Goal: Task Accomplishment & Management: Manage account settings

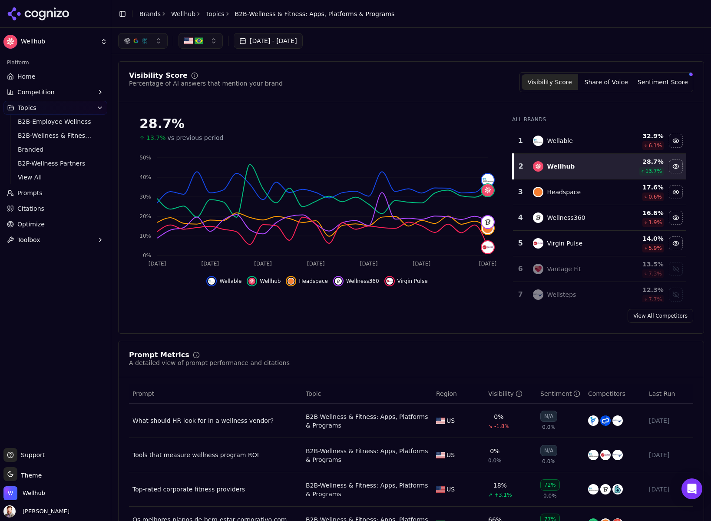
click at [215, 37] on button "button" at bounding box center [200, 41] width 44 height 16
click at [221, 87] on div "[GEOGRAPHIC_DATA]" at bounding box center [227, 89] width 92 height 14
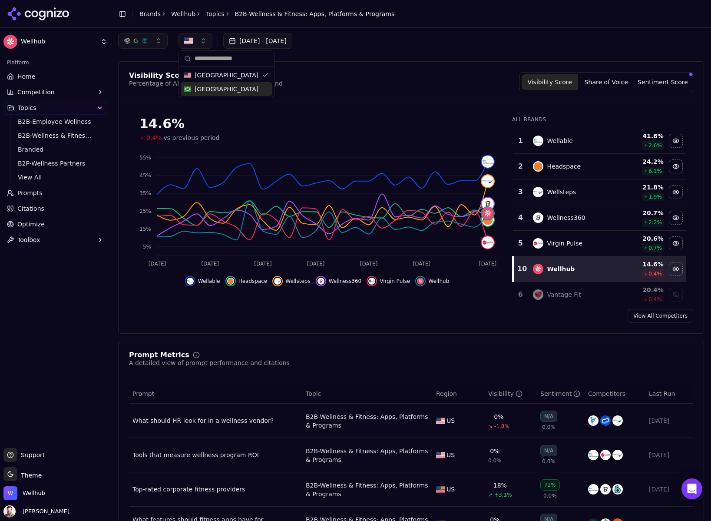
click at [195, 282] on div "Hide wellable data" at bounding box center [190, 281] width 10 height 10
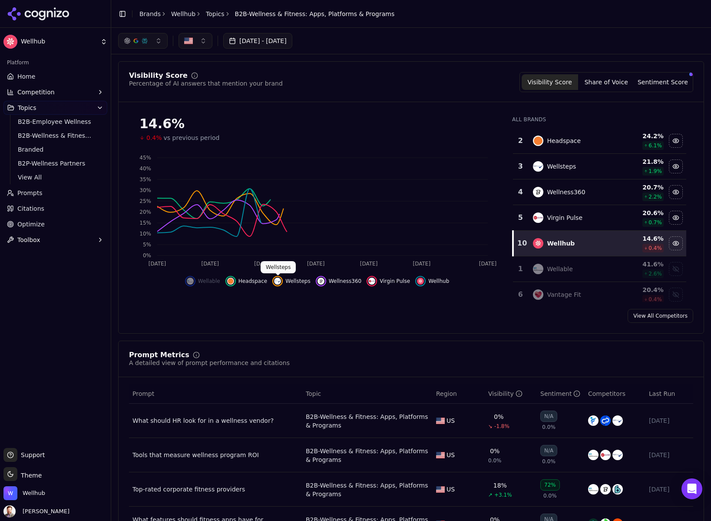
click at [276, 280] on img "Hide wellsteps data" at bounding box center [277, 281] width 7 height 7
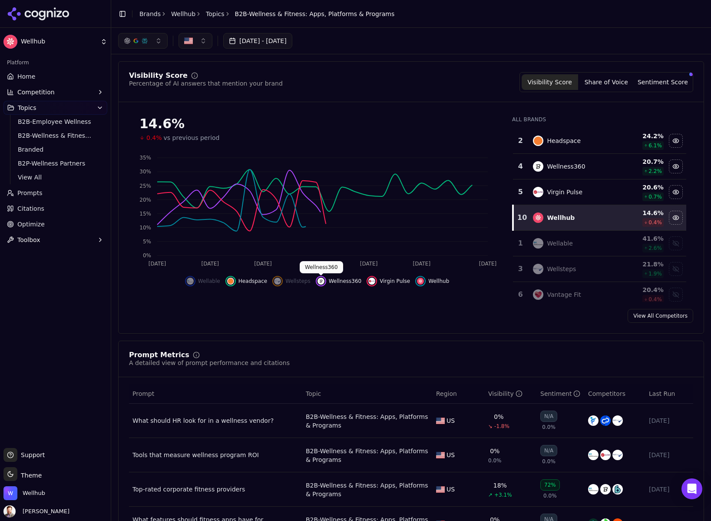
click at [323, 280] on img "Hide wellness360 data" at bounding box center [320, 281] width 7 height 7
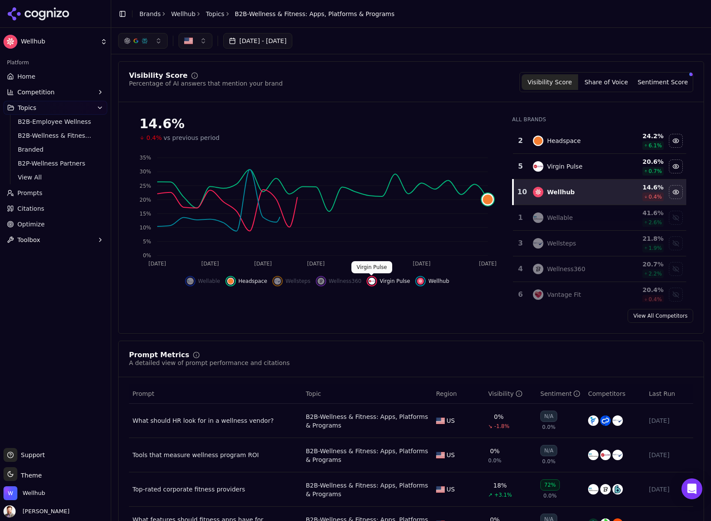
click at [373, 281] on img "Hide virgin pulse data" at bounding box center [371, 281] width 7 height 7
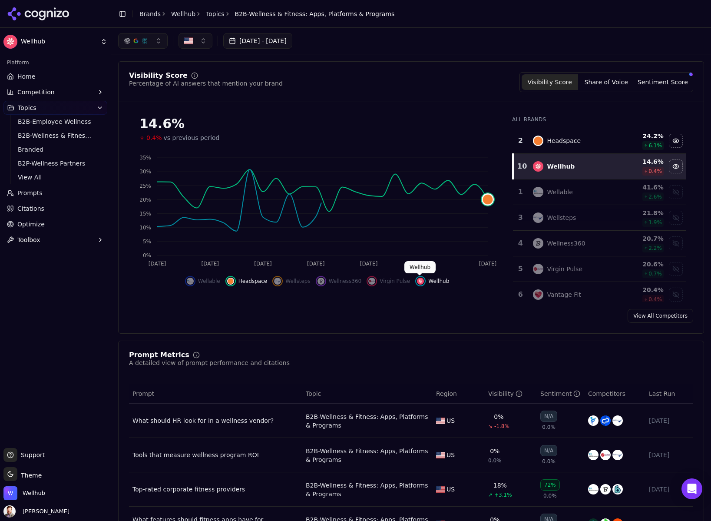
click at [420, 281] on img "Hide wellhub data" at bounding box center [420, 281] width 7 height 7
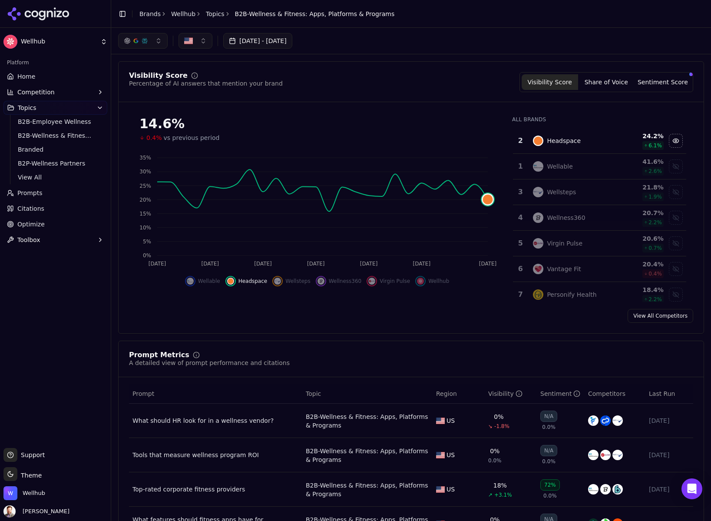
click at [235, 282] on div "Hide headspace data" at bounding box center [230, 281] width 10 height 10
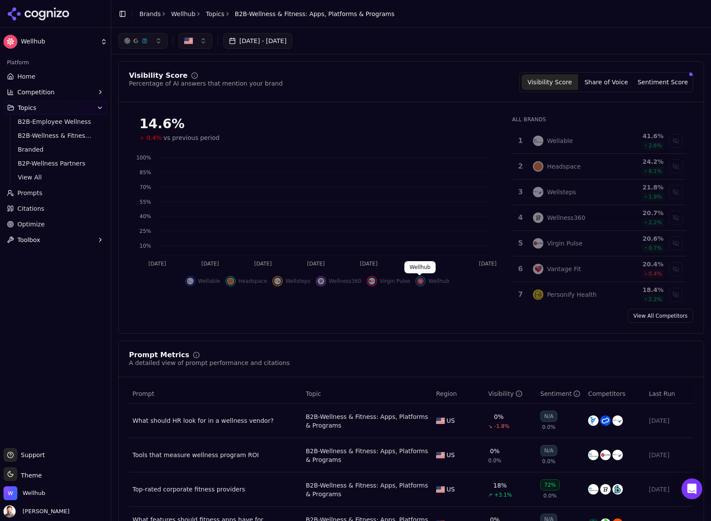
click at [418, 281] on img "Show wellhub data" at bounding box center [420, 281] width 7 height 7
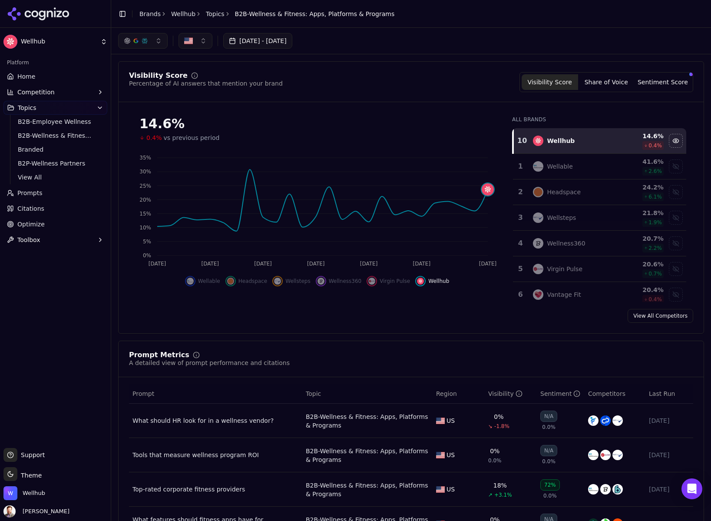
click at [281, 42] on button "Jul 26, 2025 - Aug 25, 2025" at bounding box center [257, 41] width 69 height 16
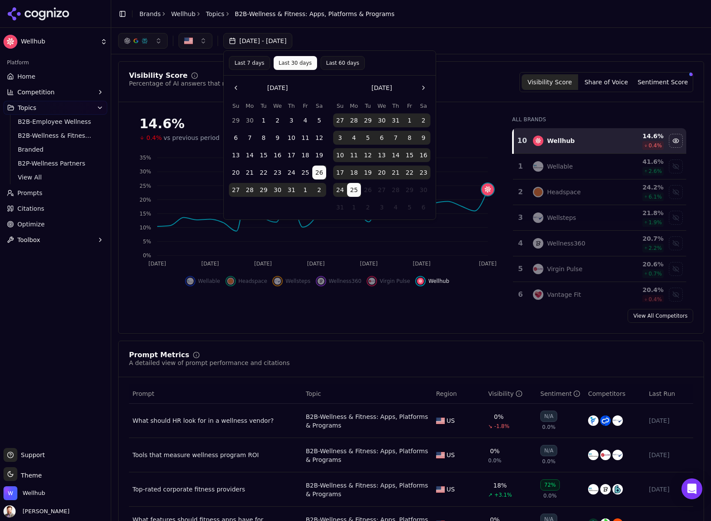
click at [266, 118] on button "1" at bounding box center [264, 120] width 14 height 14
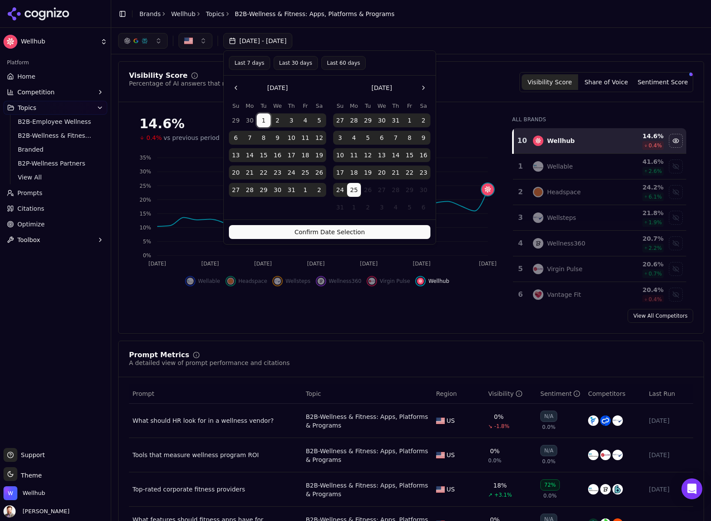
click at [327, 231] on button "Confirm Date Selection" at bounding box center [330, 232] width 202 height 14
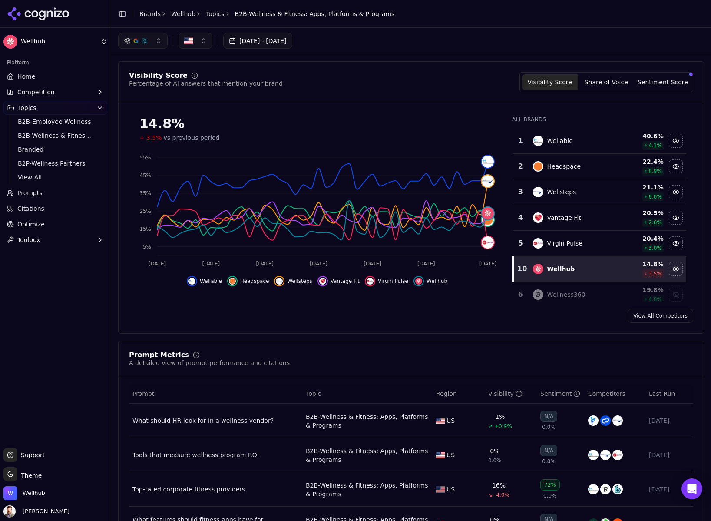
drag, startPoint x: 195, startPoint y: 282, endPoint x: 268, endPoint y: 280, distance: 72.1
click at [284, 279] on div "Hide wellsteps data" at bounding box center [279, 281] width 10 height 10
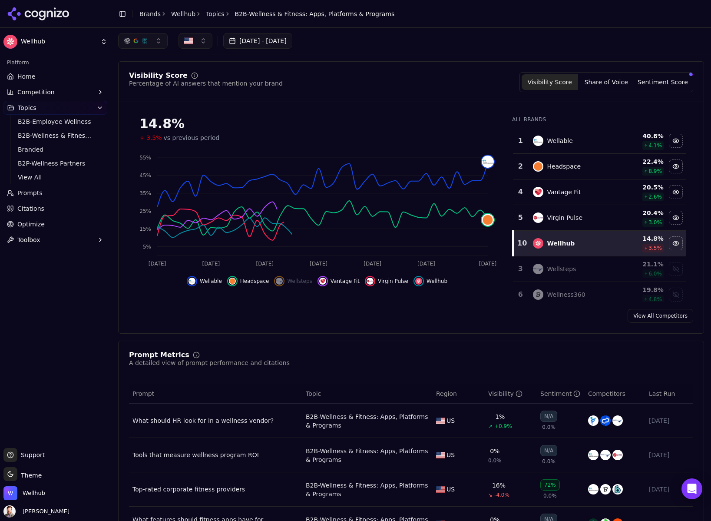
click at [325, 282] on img "Hide vantage fit data" at bounding box center [322, 281] width 7 height 7
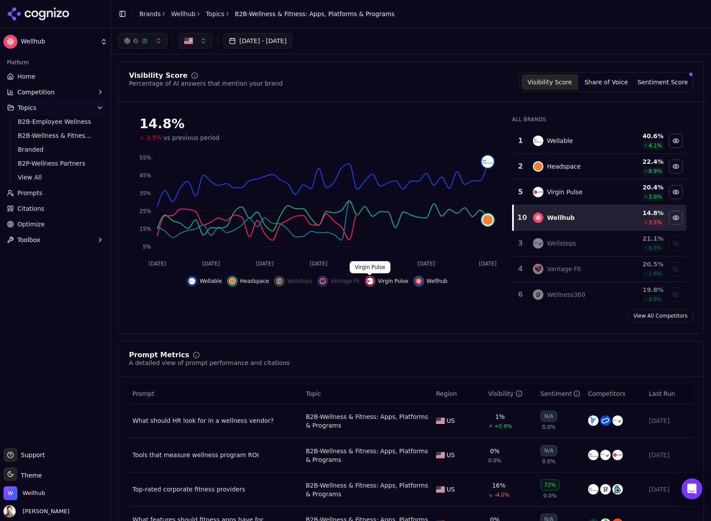
click at [373, 280] on div "Hide virgin pulse data" at bounding box center [370, 281] width 10 height 10
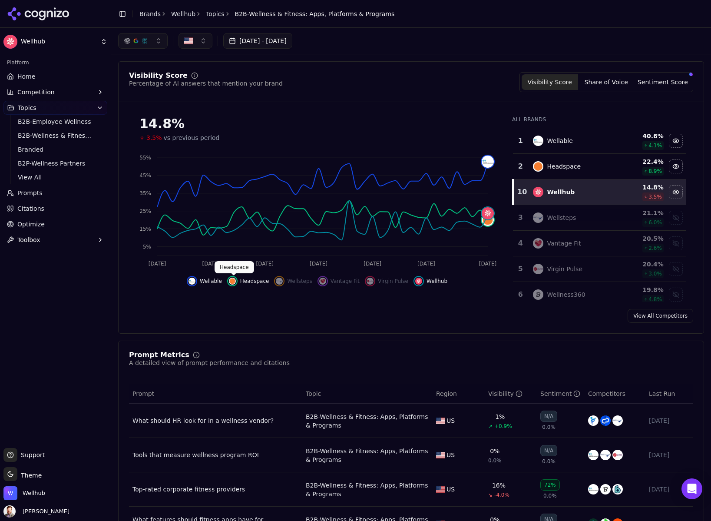
click at [232, 279] on img "Hide headspace data" at bounding box center [232, 281] width 7 height 7
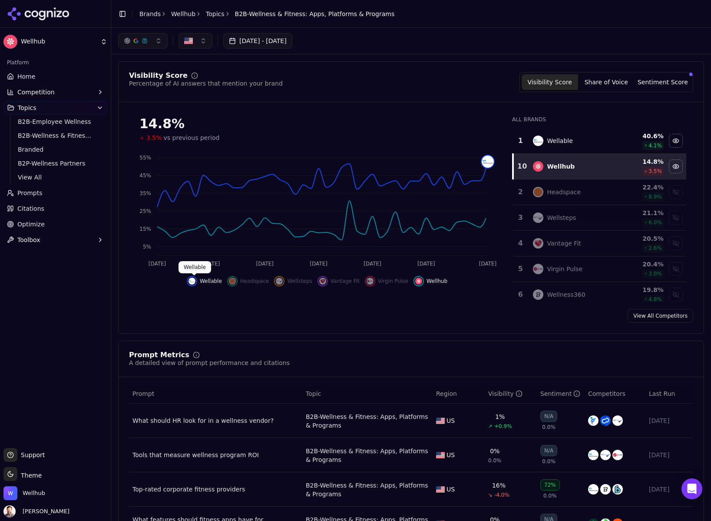
click at [193, 281] on img "Hide wellable data" at bounding box center [191, 281] width 7 height 7
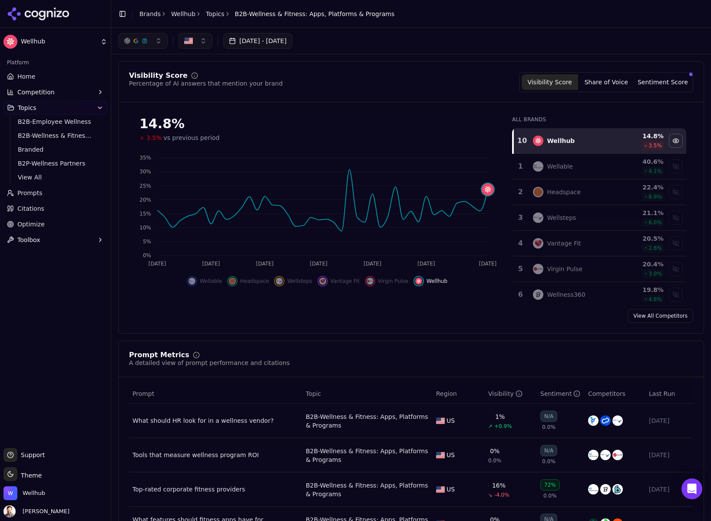
click at [291, 43] on button "Jul 01, 2025 - Aug 25, 2025" at bounding box center [257, 41] width 69 height 16
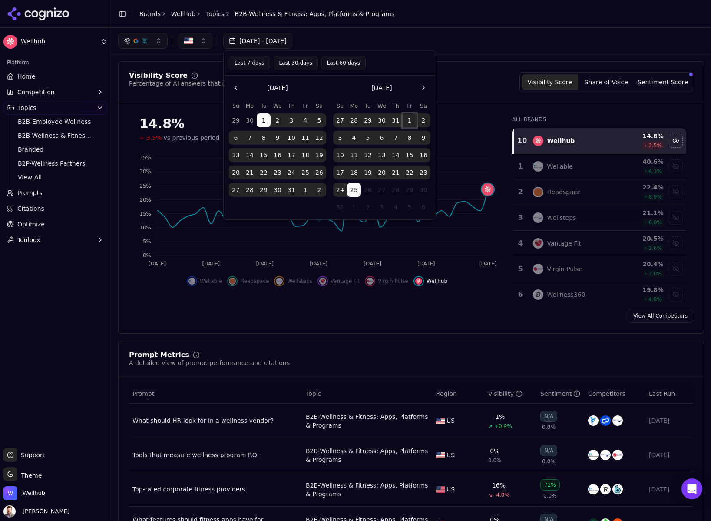
click at [410, 119] on button "1" at bounding box center [410, 120] width 14 height 14
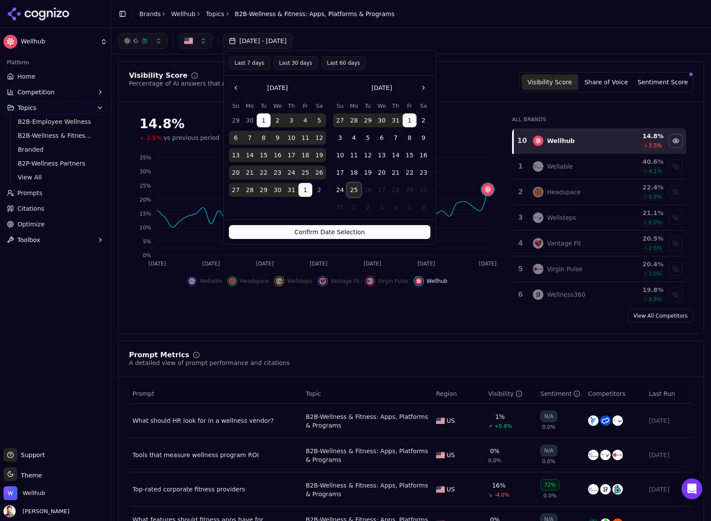
click at [354, 184] on button "25" at bounding box center [354, 190] width 14 height 14
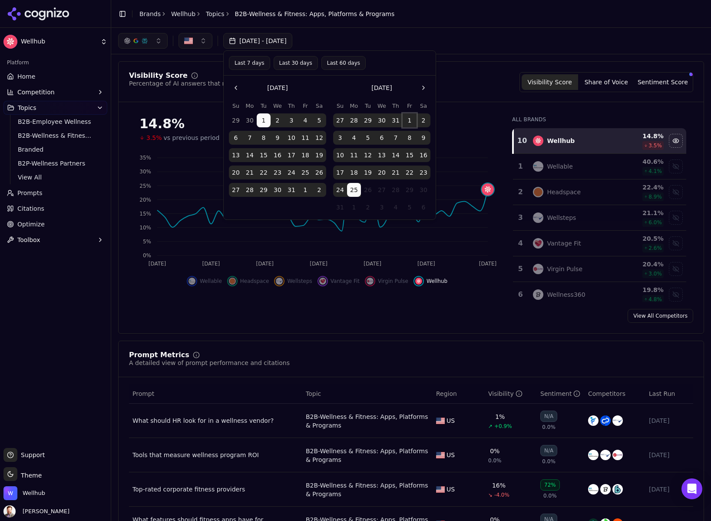
click at [410, 119] on button "1" at bounding box center [410, 120] width 14 height 14
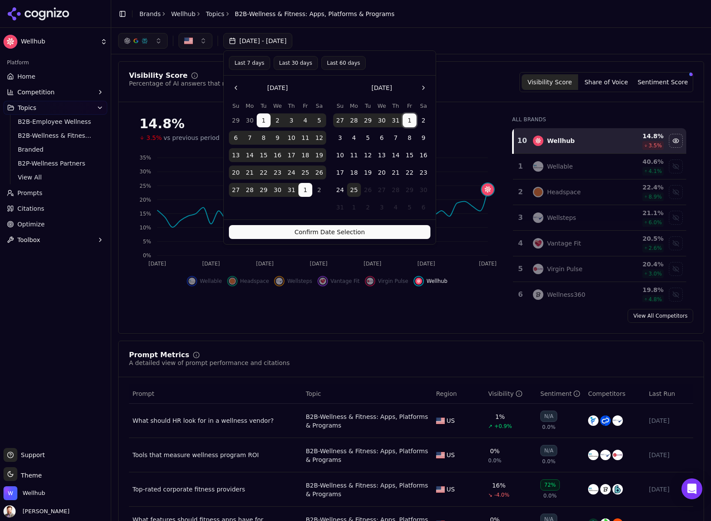
click at [410, 119] on button "1" at bounding box center [410, 120] width 14 height 14
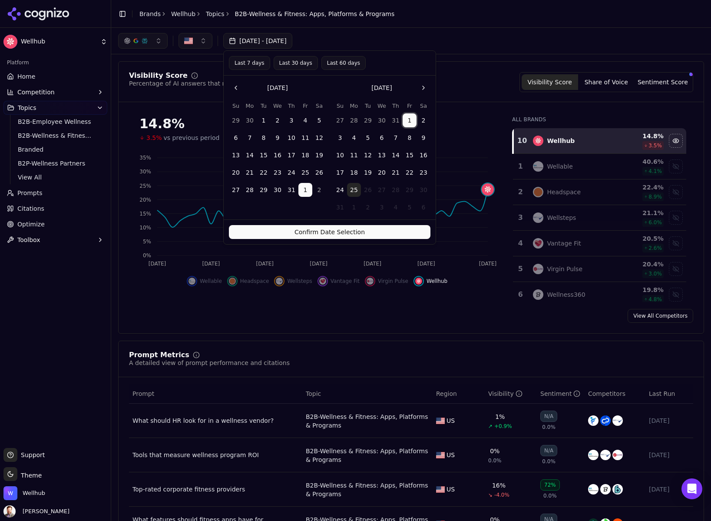
click at [356, 190] on button "25" at bounding box center [354, 190] width 14 height 14
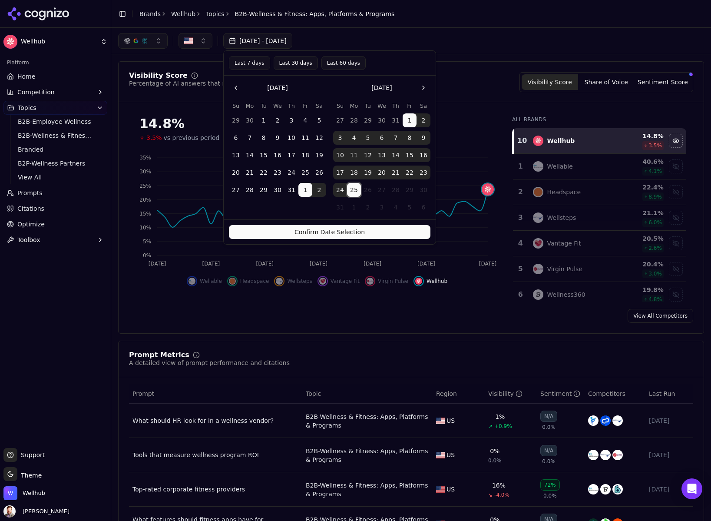
click at [357, 192] on button "25" at bounding box center [354, 190] width 14 height 14
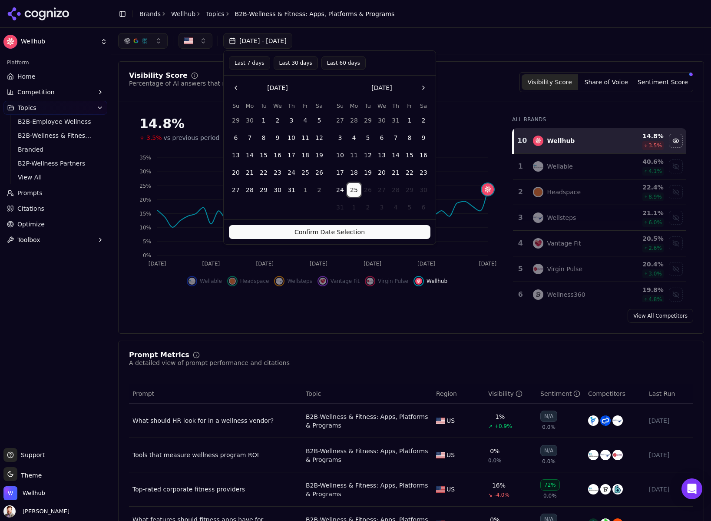
click at [357, 191] on button "25" at bounding box center [354, 190] width 14 height 14
click at [289, 60] on button "Last 30 days" at bounding box center [296, 63] width 44 height 14
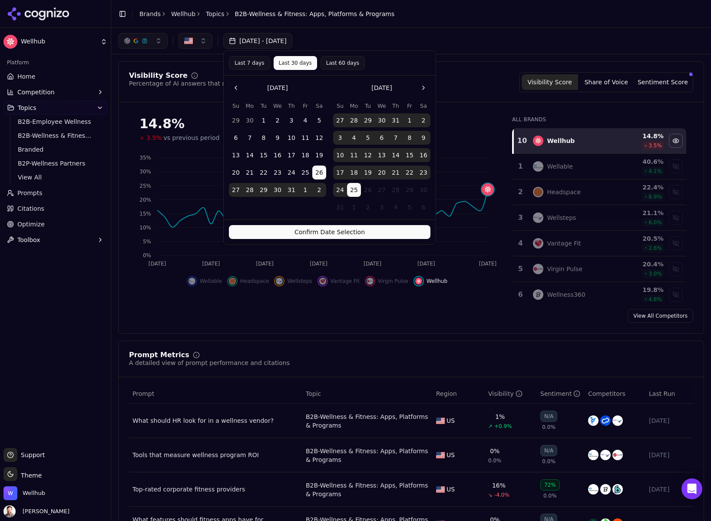
click at [369, 232] on button "Confirm Date Selection" at bounding box center [330, 232] width 202 height 14
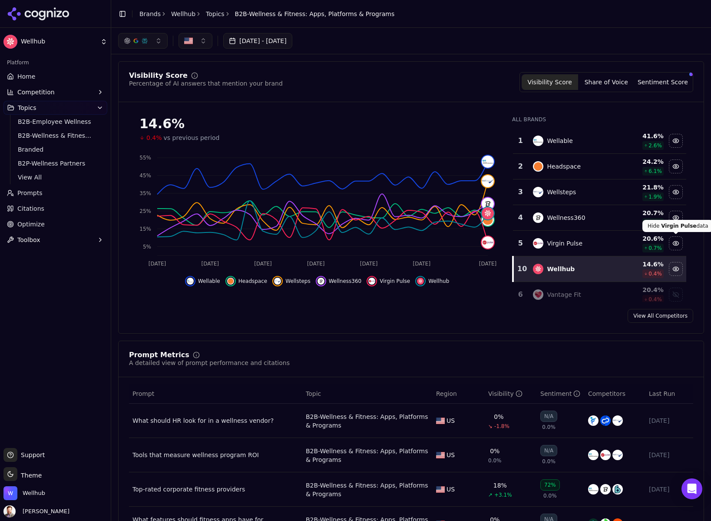
click at [674, 242] on div "Hide virgin pulse data" at bounding box center [675, 243] width 13 height 13
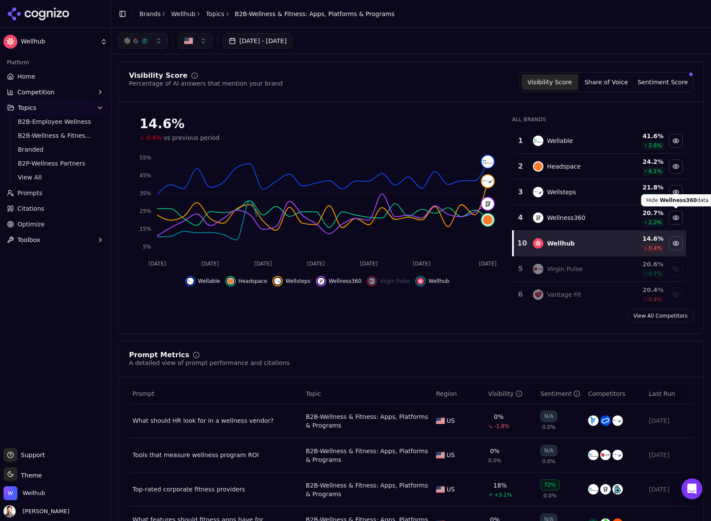
click at [679, 218] on div "Hide wellness360 data" at bounding box center [675, 217] width 13 height 13
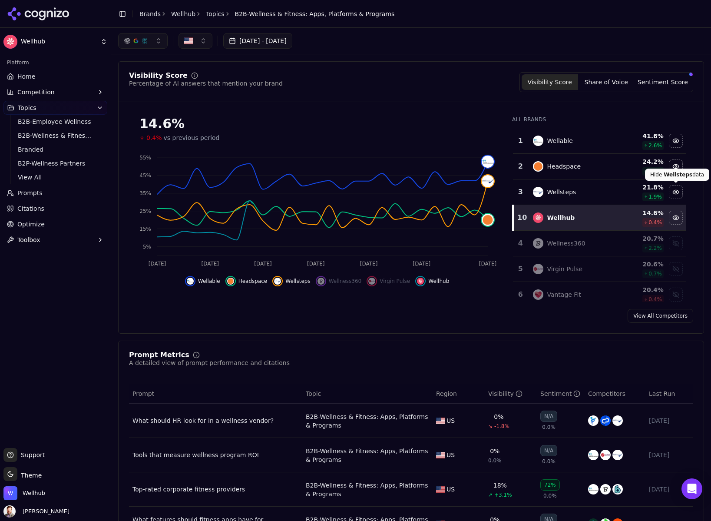
click at [677, 192] on div "Hide wellsteps data" at bounding box center [675, 191] width 13 height 13
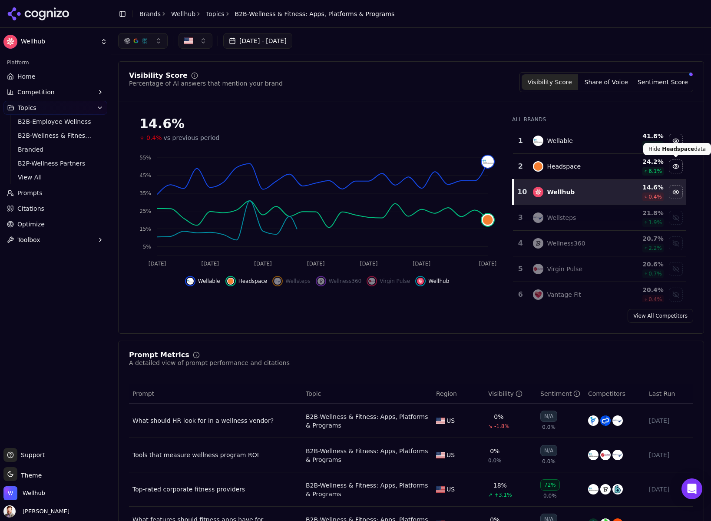
click at [674, 158] on span at bounding box center [676, 157] width 4 height 4
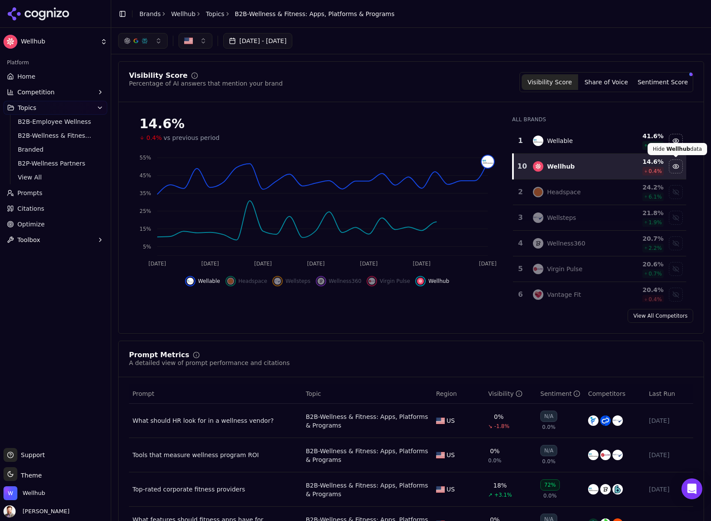
click at [677, 167] on div "Hide wellhub data" at bounding box center [675, 166] width 13 height 13
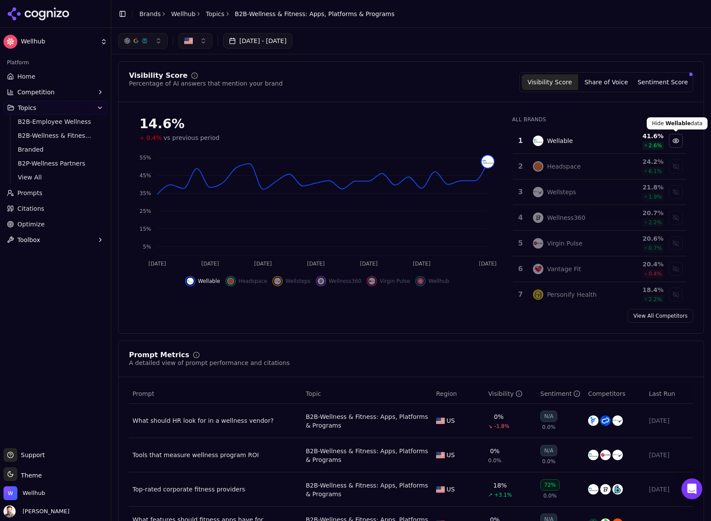
click at [675, 138] on div "Hide wellable data" at bounding box center [675, 140] width 13 height 13
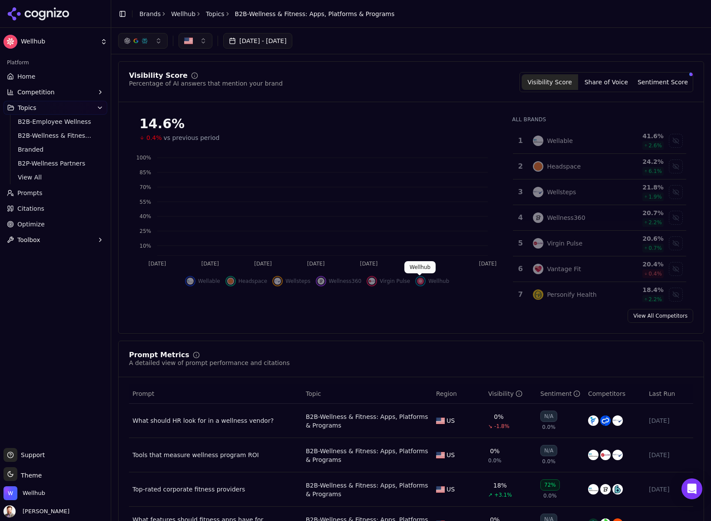
click at [419, 281] on img "Show wellhub data" at bounding box center [420, 281] width 7 height 7
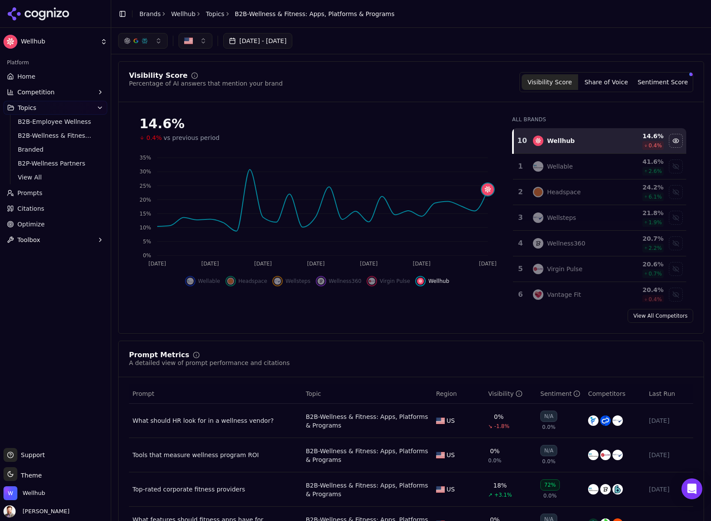
click at [265, 44] on button "Jul 26, 2025 - Aug 25, 2025" at bounding box center [257, 41] width 69 height 16
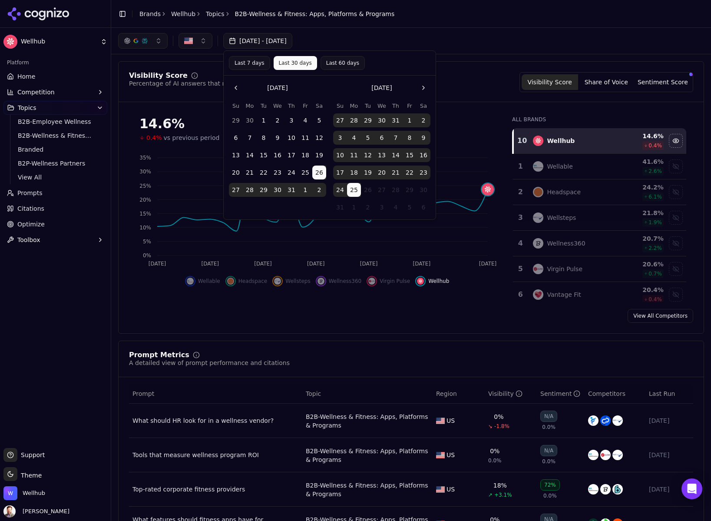
click at [236, 87] on button "Go to the Previous Month" at bounding box center [236, 88] width 14 height 14
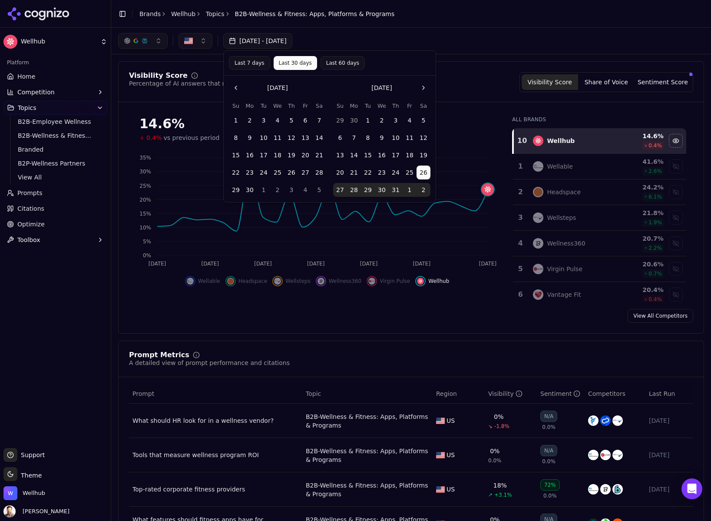
click at [239, 122] on button "1" at bounding box center [236, 120] width 14 height 14
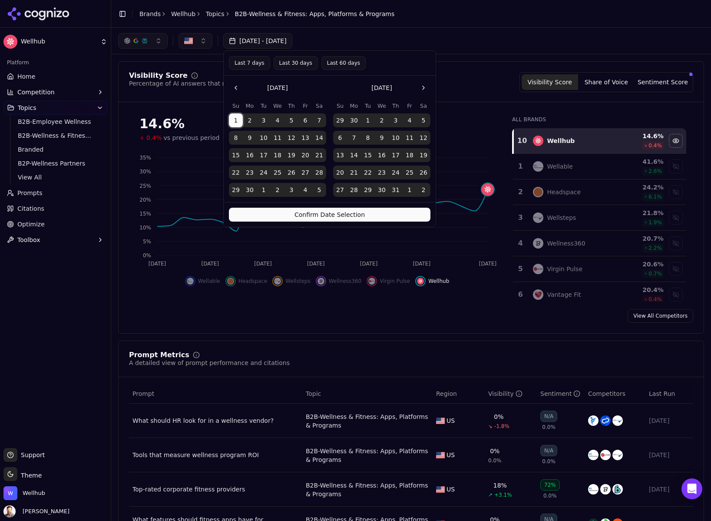
click at [318, 216] on button "Confirm Date Selection" at bounding box center [330, 215] width 202 height 14
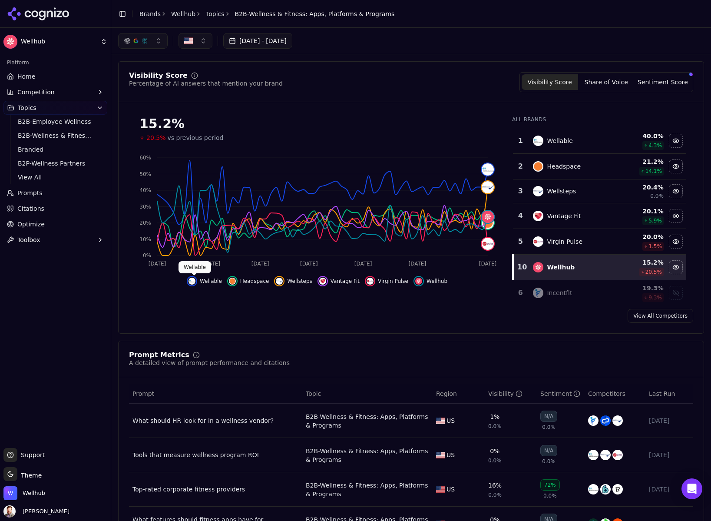
click at [195, 281] on img "Hide wellable data" at bounding box center [191, 281] width 7 height 7
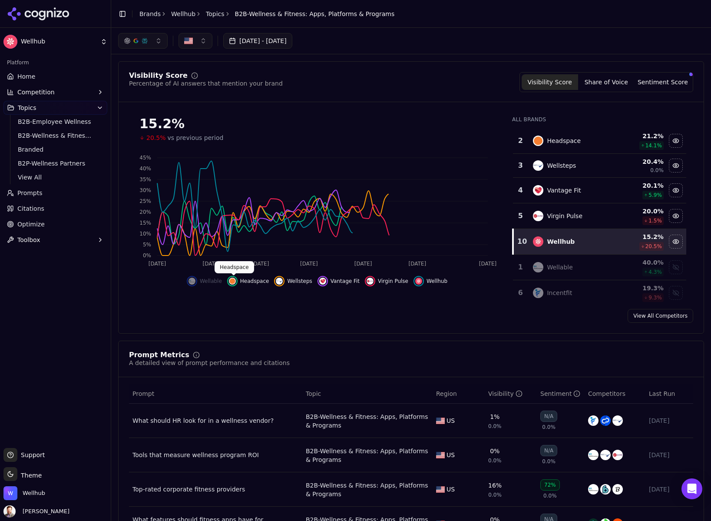
click at [236, 282] on img "Hide headspace data" at bounding box center [232, 281] width 7 height 7
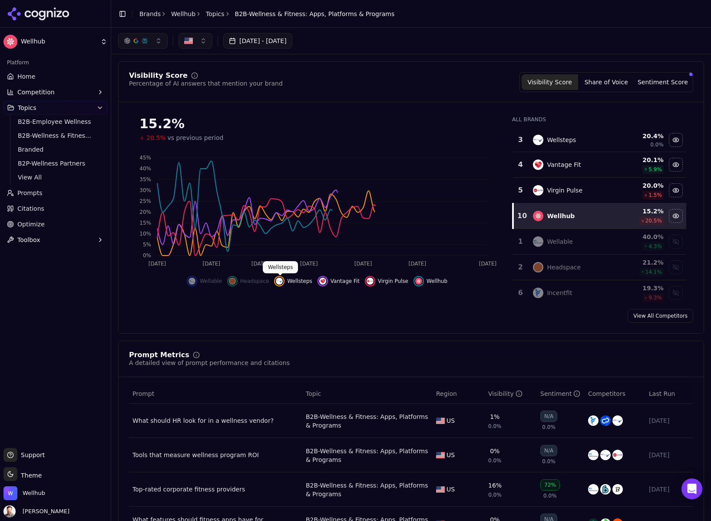
click at [280, 281] on img "Hide wellsteps data" at bounding box center [279, 281] width 7 height 7
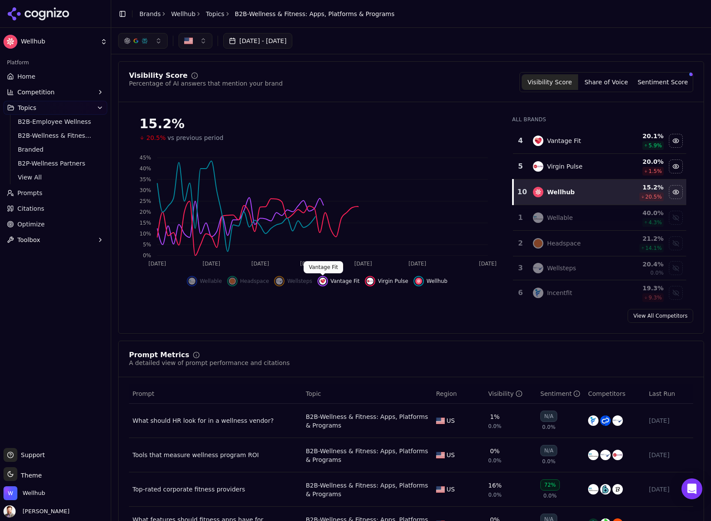
click at [322, 281] on img "Hide vantage fit data" at bounding box center [322, 281] width 7 height 7
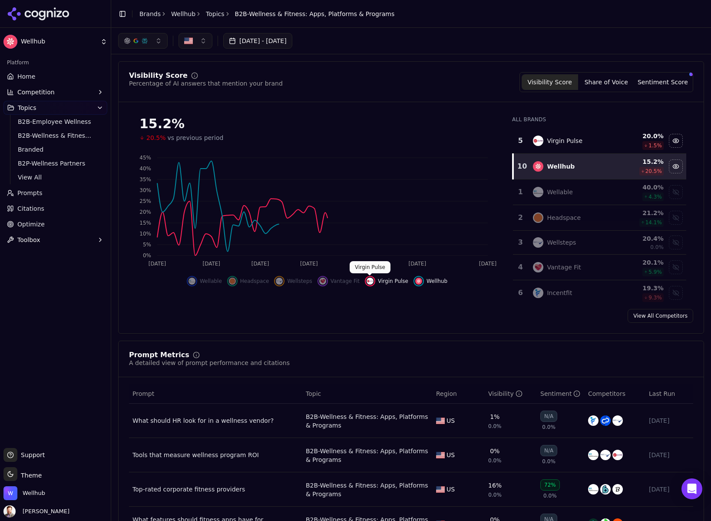
click at [373, 281] on div "Hide virgin pulse data" at bounding box center [370, 281] width 10 height 10
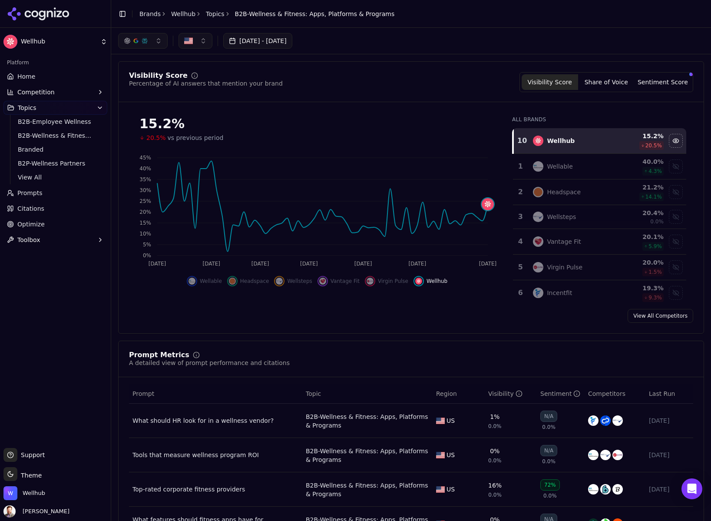
click at [262, 39] on button "Jun 01, 2025 - Aug 25, 2025" at bounding box center [257, 41] width 69 height 16
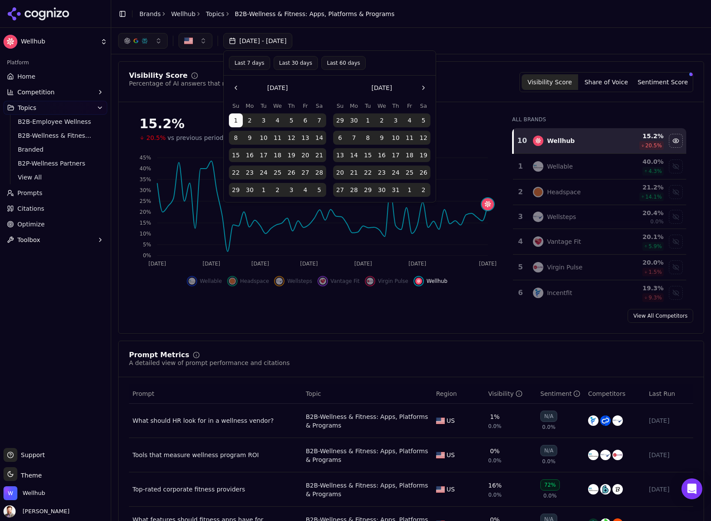
click at [367, 120] on button "1" at bounding box center [368, 120] width 14 height 14
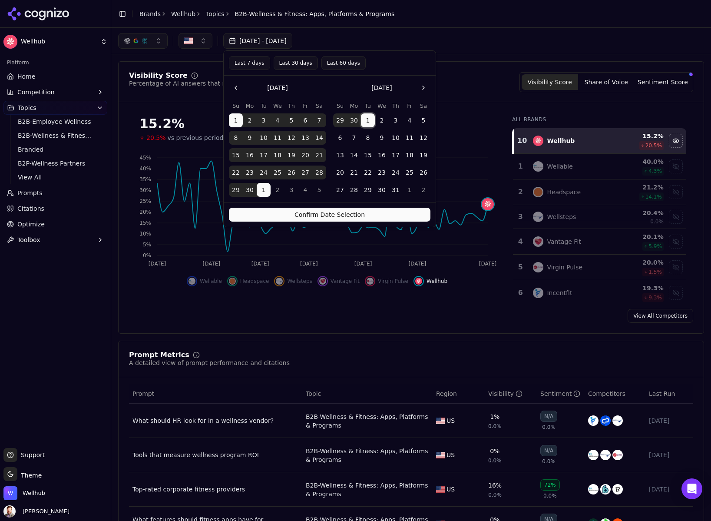
click at [367, 120] on button "1" at bounding box center [368, 120] width 14 height 14
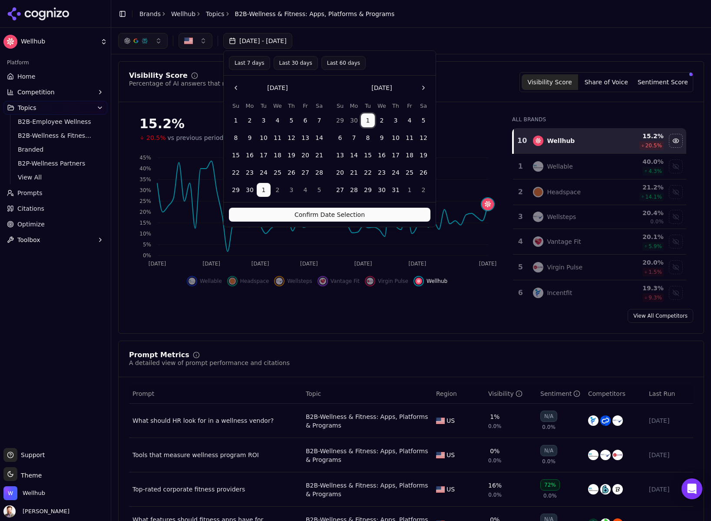
click at [263, 192] on button "1" at bounding box center [264, 190] width 14 height 14
click at [266, 190] on button "1" at bounding box center [264, 190] width 14 height 14
click at [421, 88] on button "Go to the Next Month" at bounding box center [423, 88] width 14 height 14
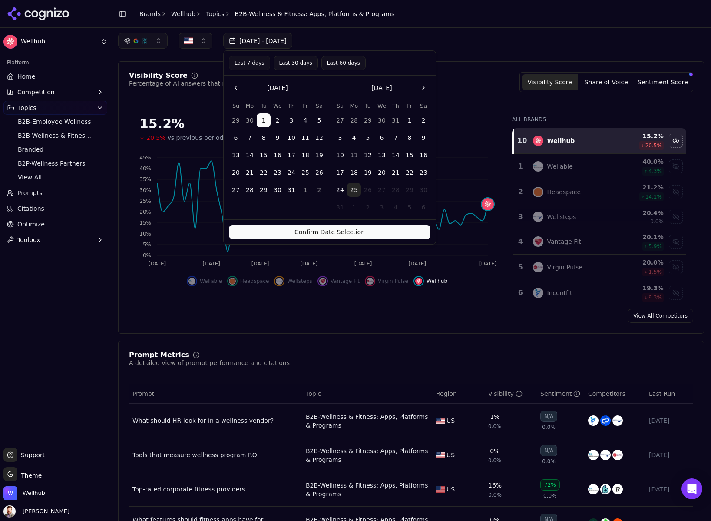
click at [353, 188] on button "25" at bounding box center [354, 190] width 14 height 14
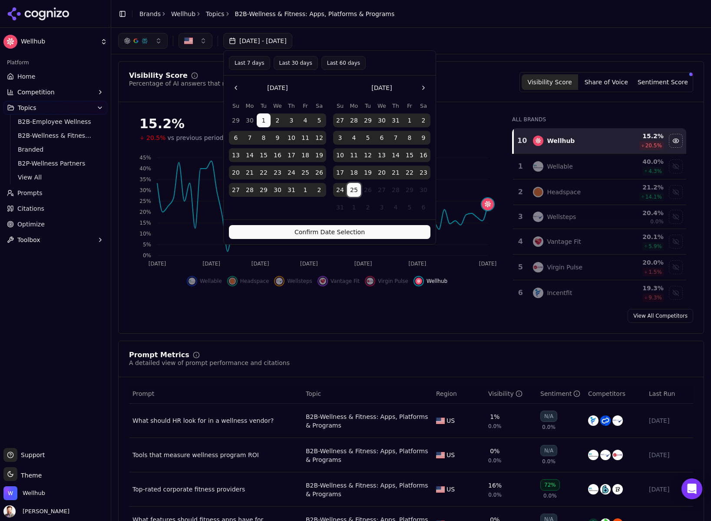
click at [343, 232] on button "Confirm Date Selection" at bounding box center [330, 232] width 202 height 14
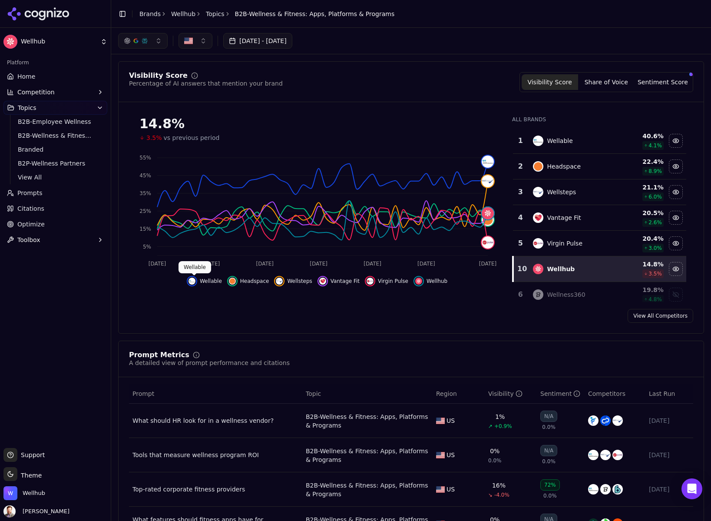
click at [200, 281] on button "Wellable" at bounding box center [204, 281] width 35 height 10
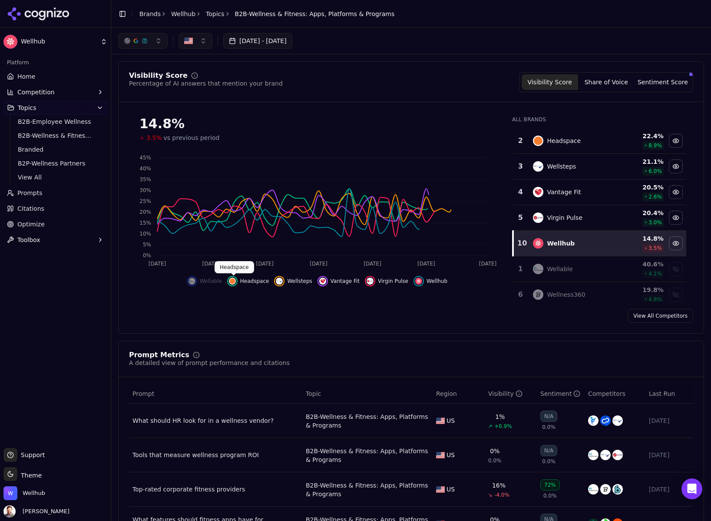
click at [238, 282] on div "Hide headspace data" at bounding box center [232, 281] width 10 height 10
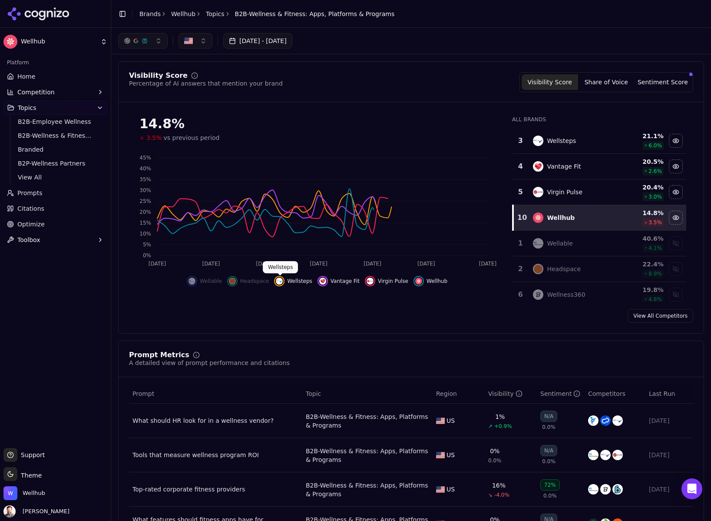
click at [282, 280] on img "Hide wellsteps data" at bounding box center [279, 281] width 7 height 7
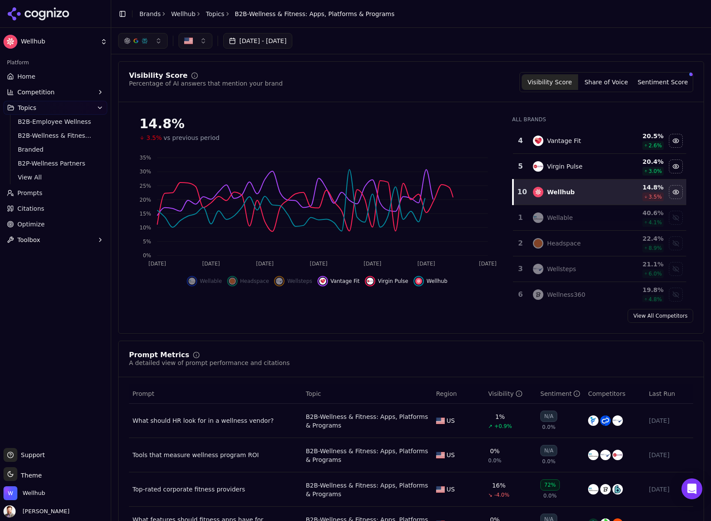
click at [327, 281] on div "Hide vantage fit data" at bounding box center [322, 281] width 10 height 10
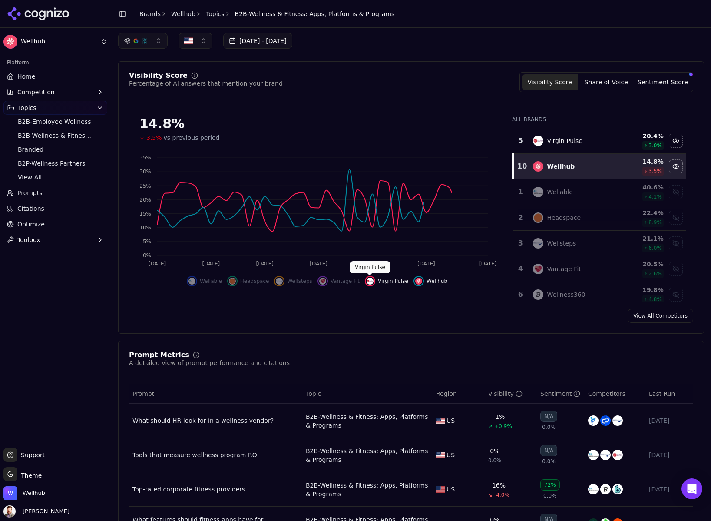
click at [370, 282] on img "Hide virgin pulse data" at bounding box center [370, 281] width 7 height 7
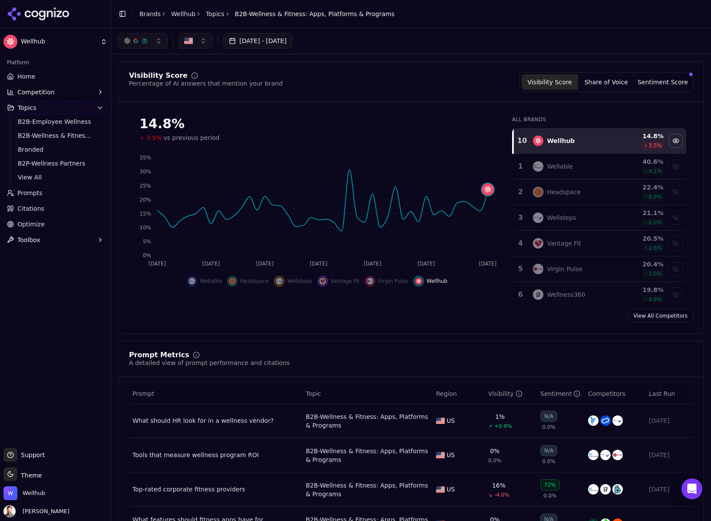
click at [202, 41] on button "button" at bounding box center [195, 41] width 34 height 16
click at [211, 87] on div "Brazil" at bounding box center [227, 89] width 92 height 14
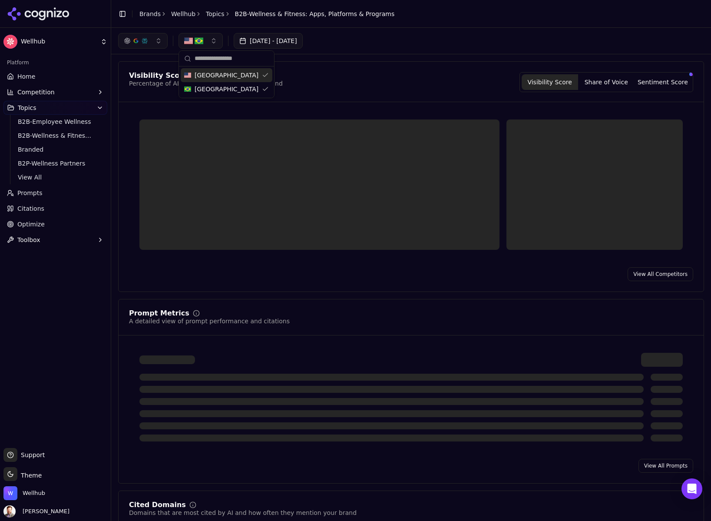
click at [205, 41] on button "button" at bounding box center [200, 41] width 44 height 16
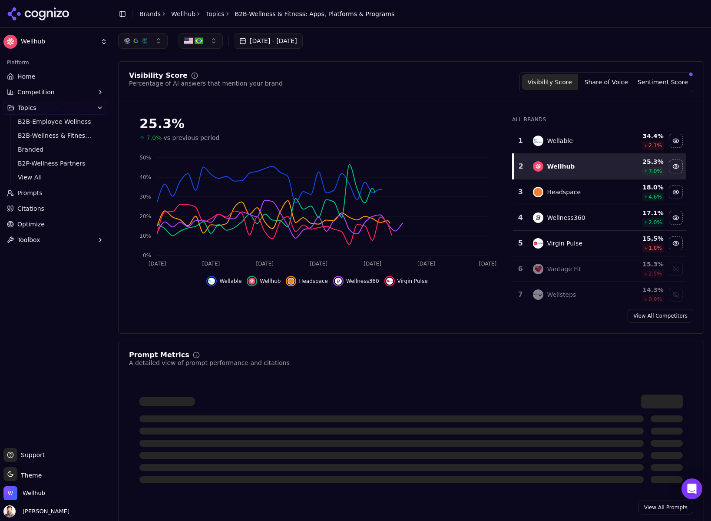
click at [216, 39] on button "button" at bounding box center [200, 41] width 44 height 16
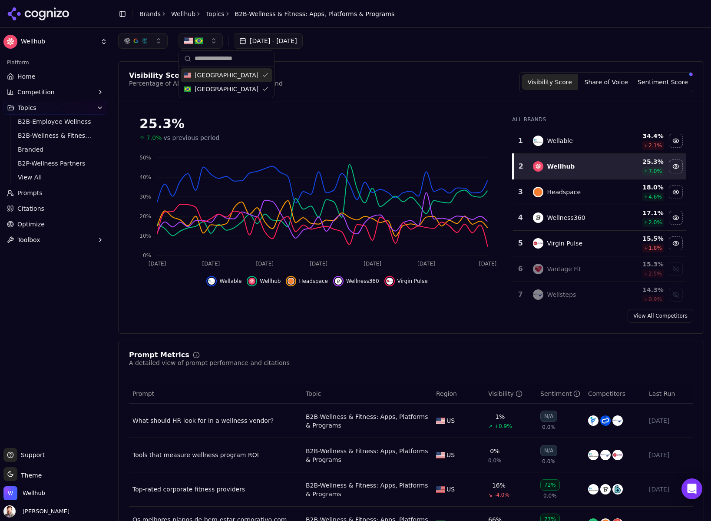
click at [259, 77] on div "United States" at bounding box center [227, 75] width 92 height 14
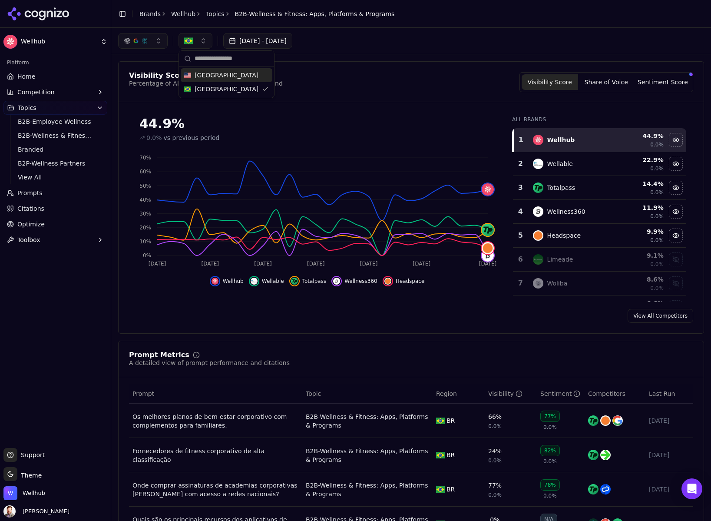
click at [257, 281] on img "Hide wellable data" at bounding box center [254, 281] width 7 height 7
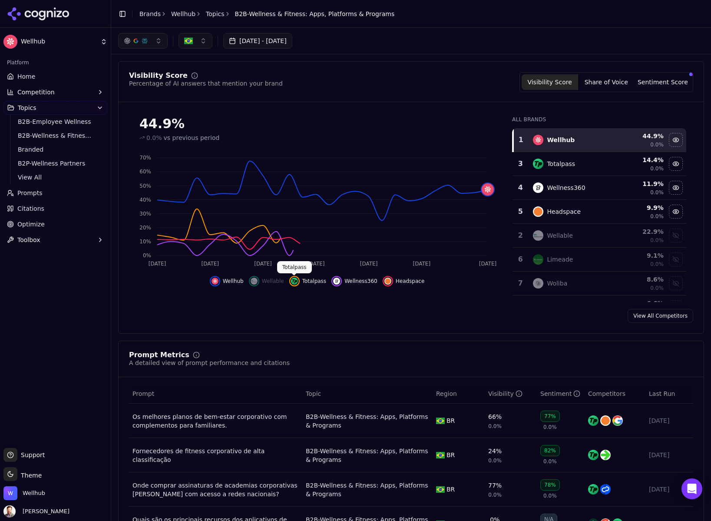
click at [296, 279] on img "Hide totalpass data" at bounding box center [294, 281] width 7 height 7
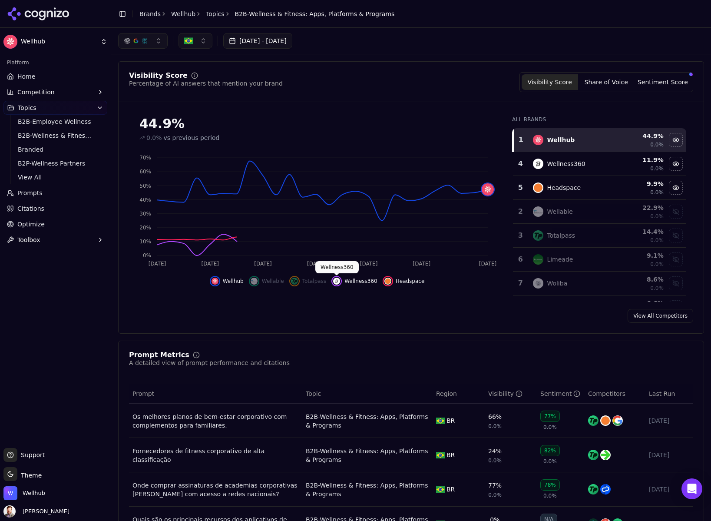
click at [343, 281] on button "Wellness360" at bounding box center [354, 281] width 46 height 10
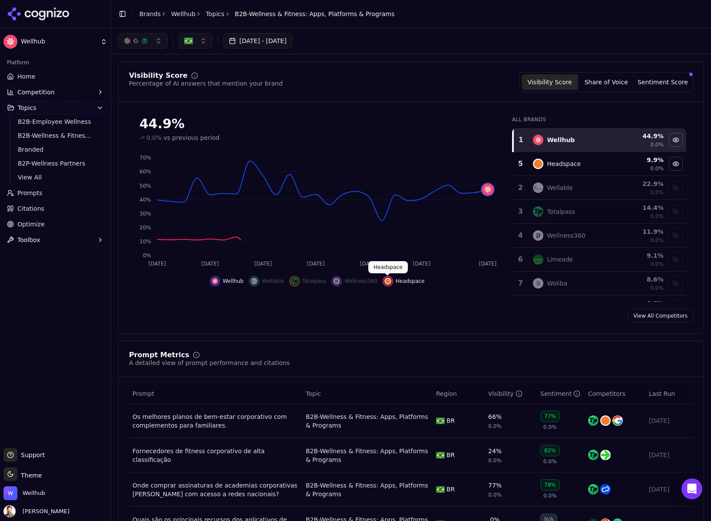
click at [386, 282] on img "Hide headspace data" at bounding box center [387, 281] width 7 height 7
click at [195, 40] on button "button" at bounding box center [195, 41] width 34 height 16
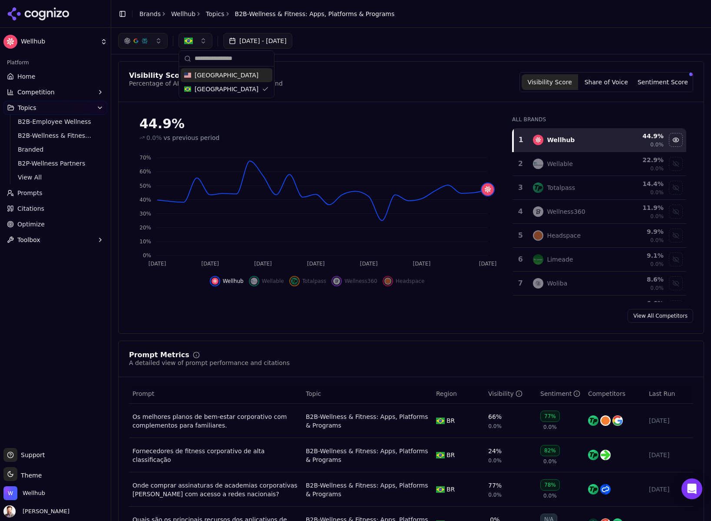
click at [220, 73] on span "United States" at bounding box center [227, 75] width 64 height 9
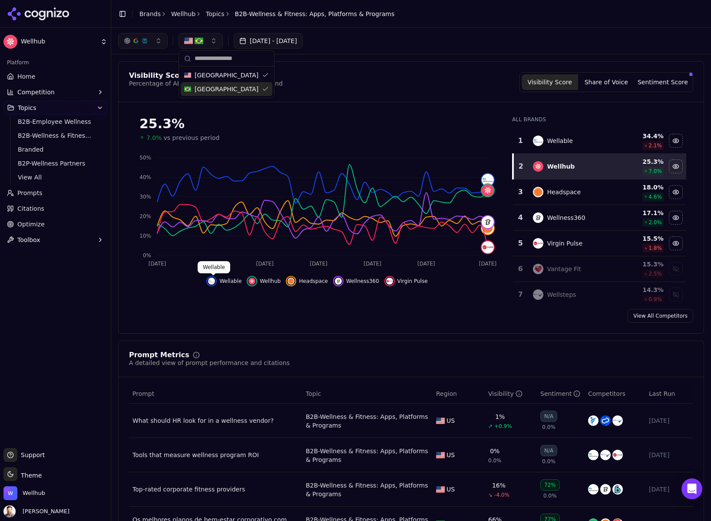
click at [215, 281] on img "Hide wellable data" at bounding box center [211, 281] width 7 height 7
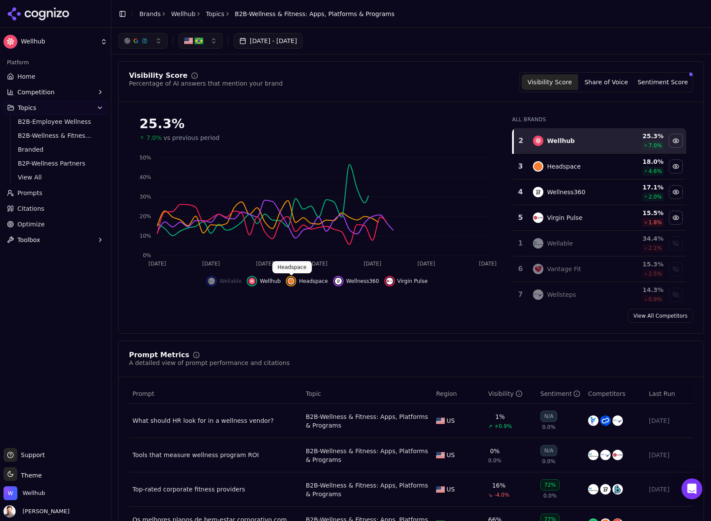
click at [289, 279] on img "Hide headspace data" at bounding box center [290, 281] width 7 height 7
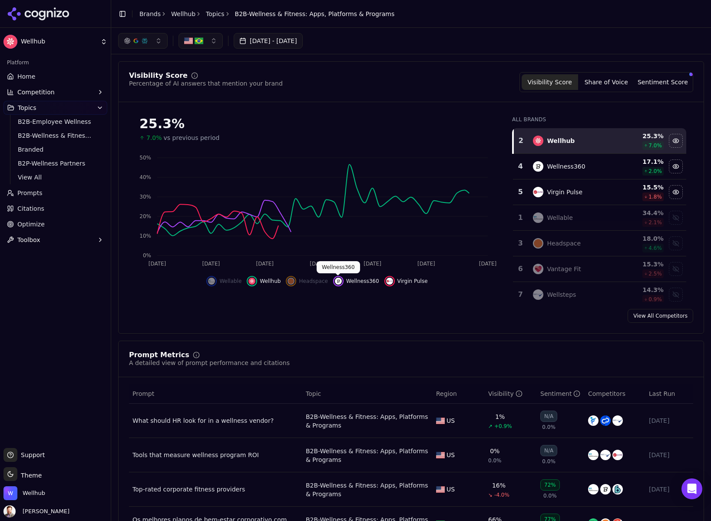
click at [337, 280] on img "Hide wellness360 data" at bounding box center [338, 281] width 7 height 7
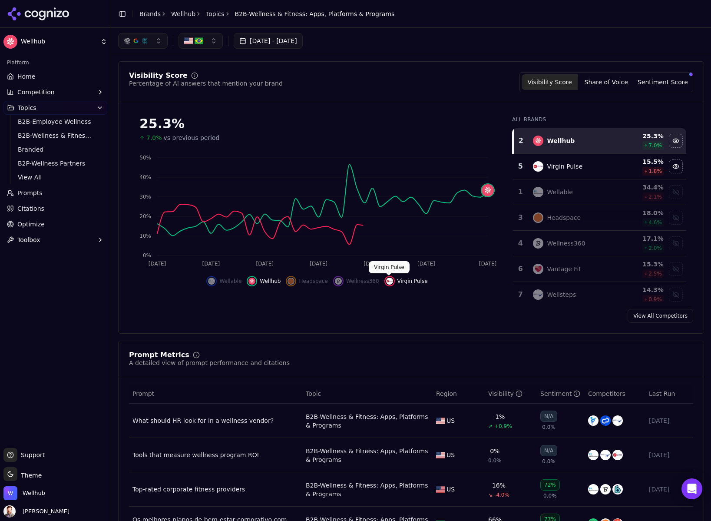
click at [388, 279] on img "Hide virgin pulse data" at bounding box center [389, 281] width 7 height 7
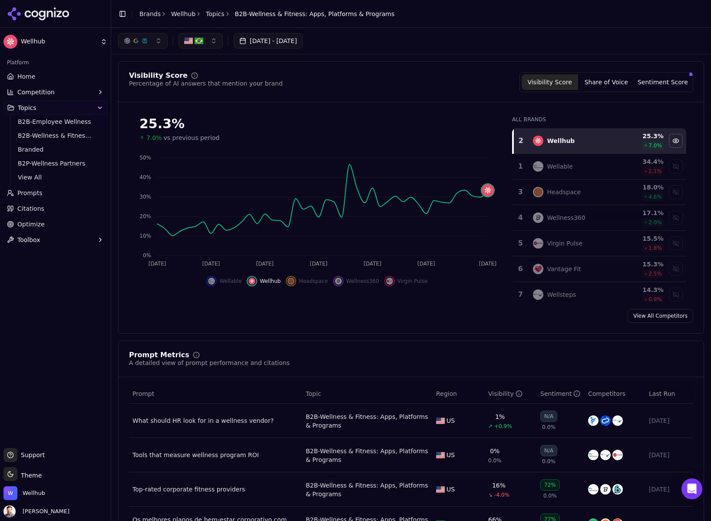
click at [215, 41] on button "button" at bounding box center [200, 41] width 44 height 16
click at [210, 88] on span "Brazil" at bounding box center [227, 89] width 64 height 9
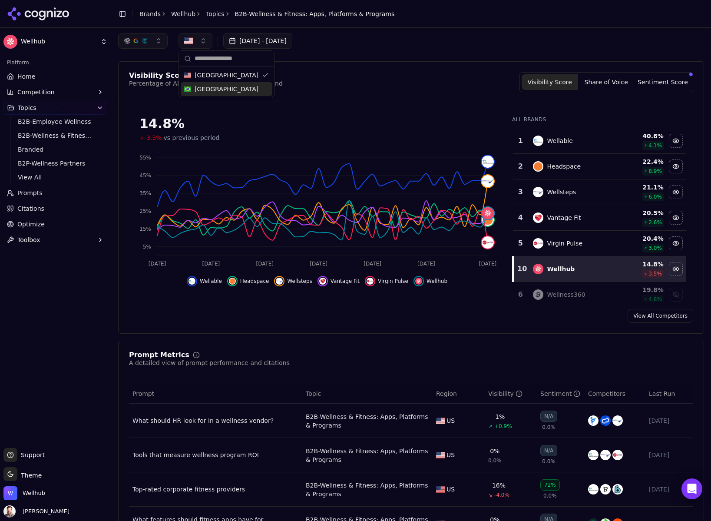
click at [238, 90] on div "Brazil" at bounding box center [227, 89] width 92 height 14
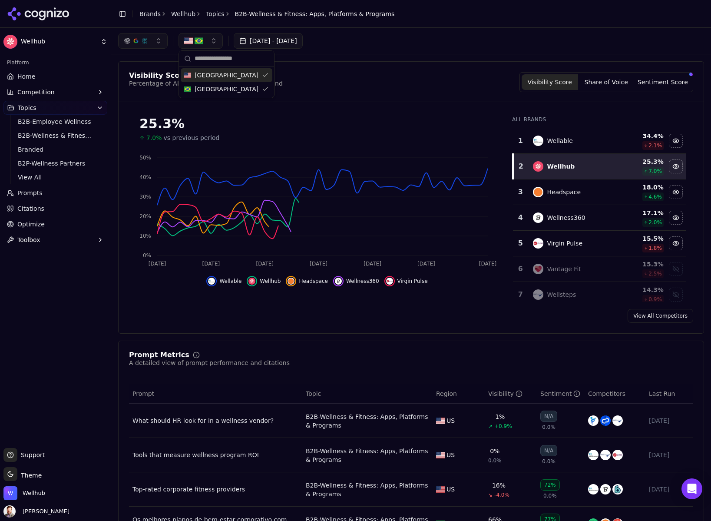
click at [246, 76] on div "United States" at bounding box center [227, 75] width 92 height 14
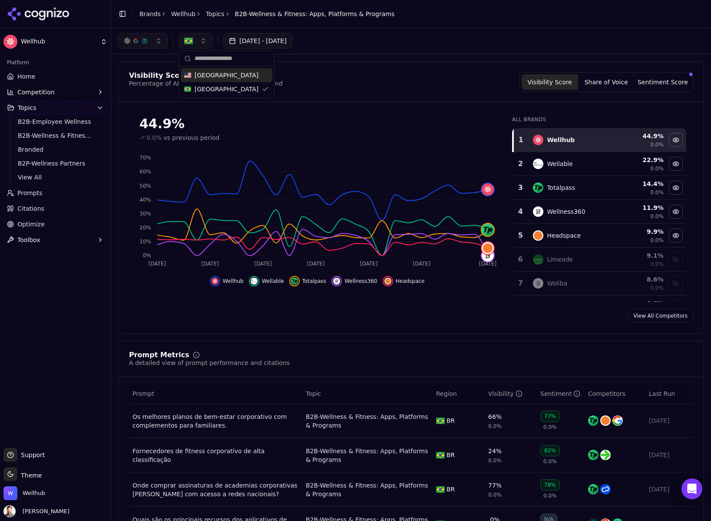
click at [400, 92] on div "Visibility Score Percentage of AI answers that mention your brand Visibility Sc…" at bounding box center [411, 82] width 564 height 20
click at [202, 45] on button "button" at bounding box center [195, 41] width 34 height 16
click at [220, 77] on span "United States" at bounding box center [227, 75] width 64 height 9
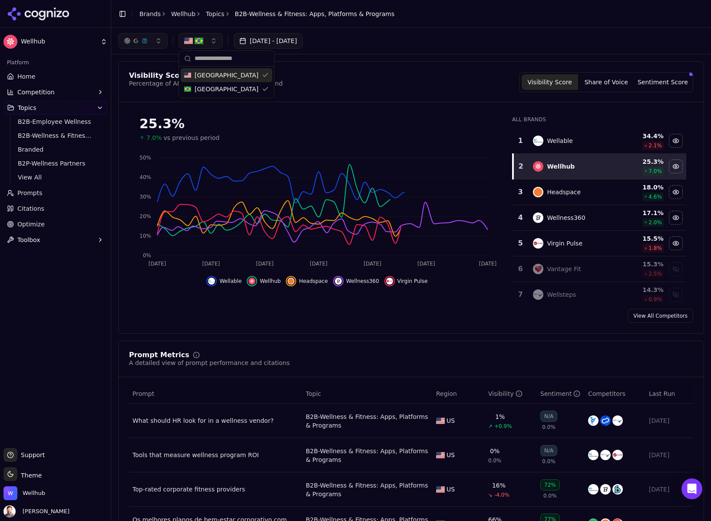
click at [208, 43] on button "button" at bounding box center [200, 41] width 44 height 16
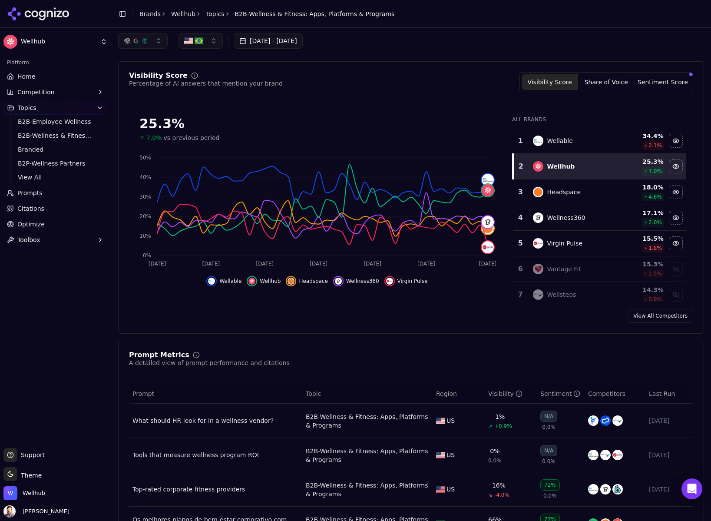
click at [216, 41] on button "button" at bounding box center [200, 41] width 44 height 16
click at [209, 89] on span "Brazil" at bounding box center [227, 89] width 64 height 9
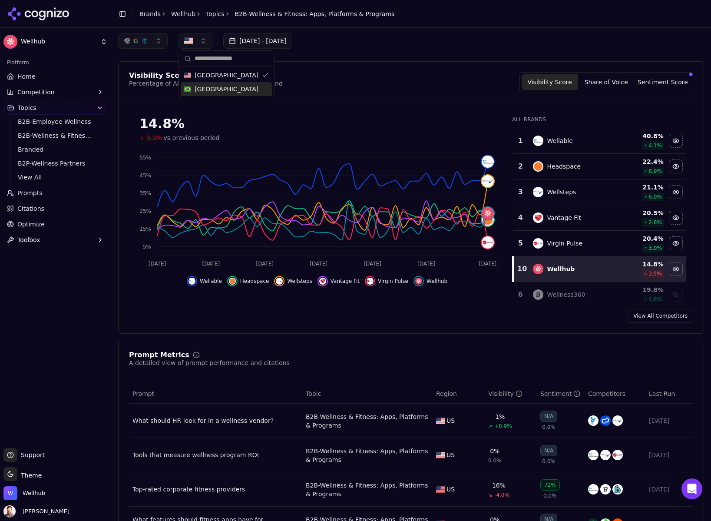
click at [360, 52] on div "Jul 01, 2025 - Aug 25, 2025" at bounding box center [411, 41] width 600 height 26
click at [233, 283] on img "Hide headspace data" at bounding box center [232, 281] width 7 height 7
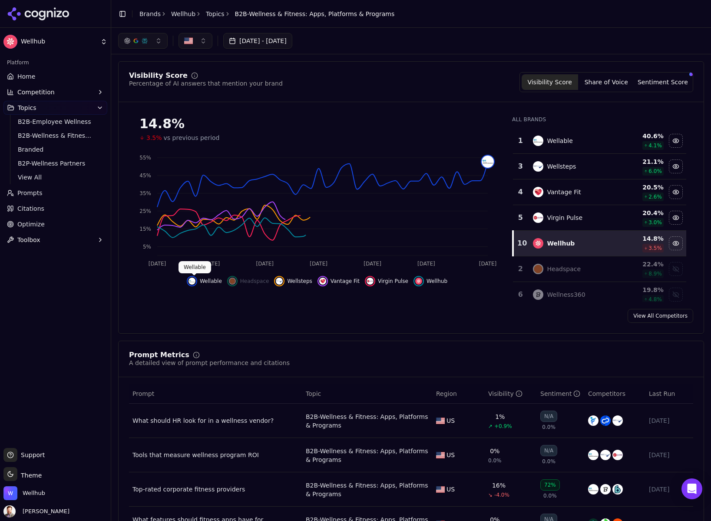
click at [195, 281] on img "Hide wellable data" at bounding box center [191, 281] width 7 height 7
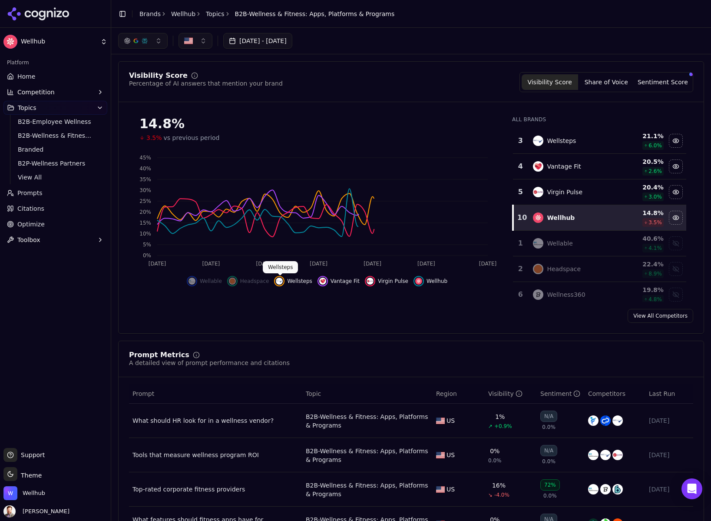
click at [279, 282] on img "Hide wellsteps data" at bounding box center [279, 281] width 7 height 7
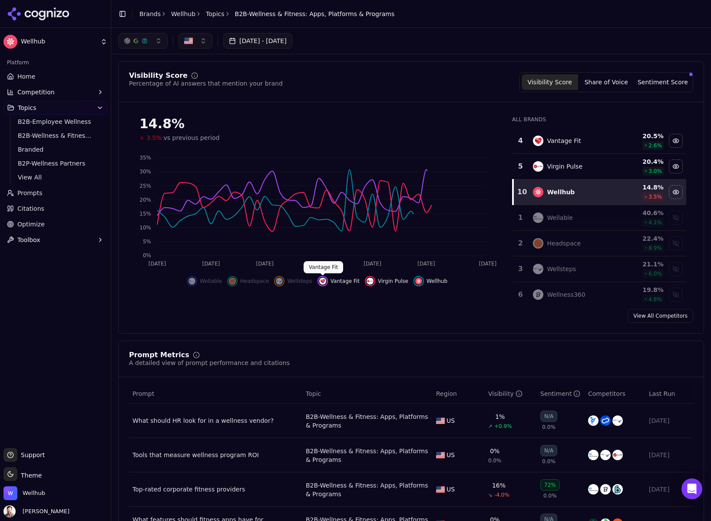
click at [322, 280] on img "Hide vantage fit data" at bounding box center [322, 281] width 7 height 7
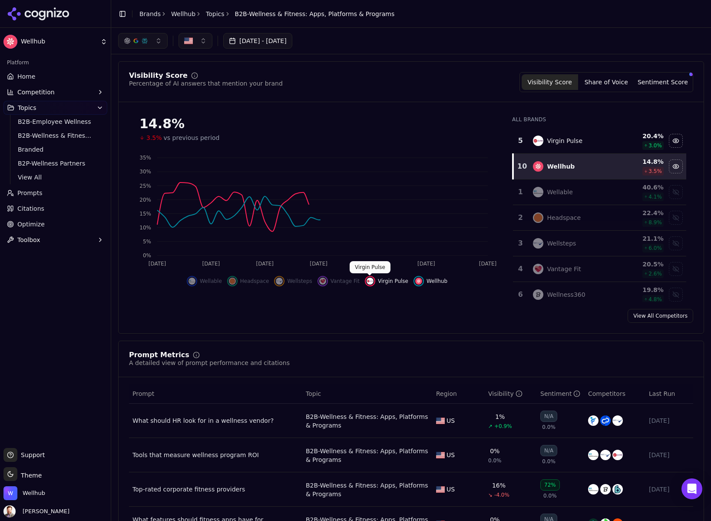
click at [368, 280] on img "Hide virgin pulse data" at bounding box center [370, 281] width 7 height 7
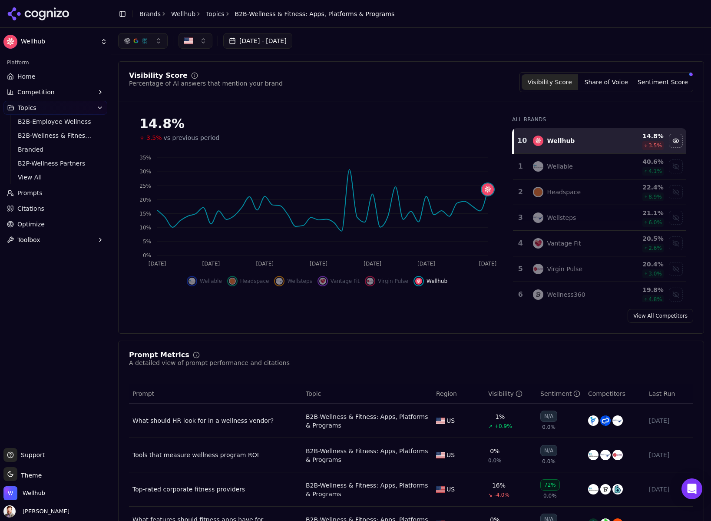
click at [198, 41] on button "button" at bounding box center [195, 41] width 34 height 16
click at [189, 93] on div "Brazil" at bounding box center [227, 89] width 92 height 14
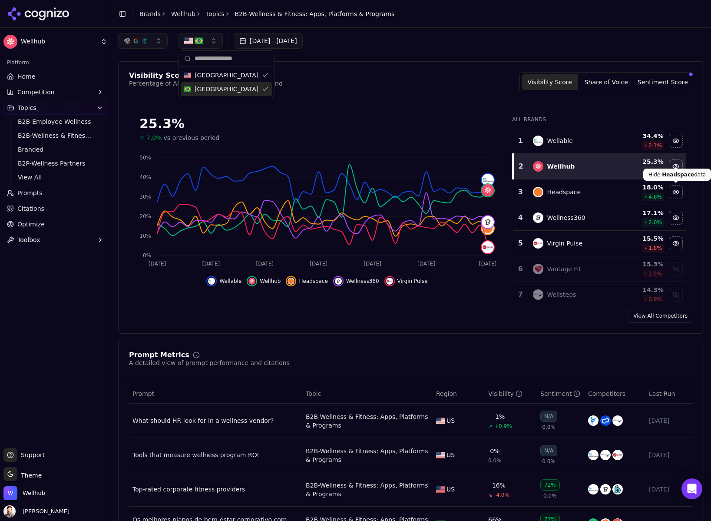
click at [674, 192] on div "Hide headspace data" at bounding box center [675, 191] width 13 height 13
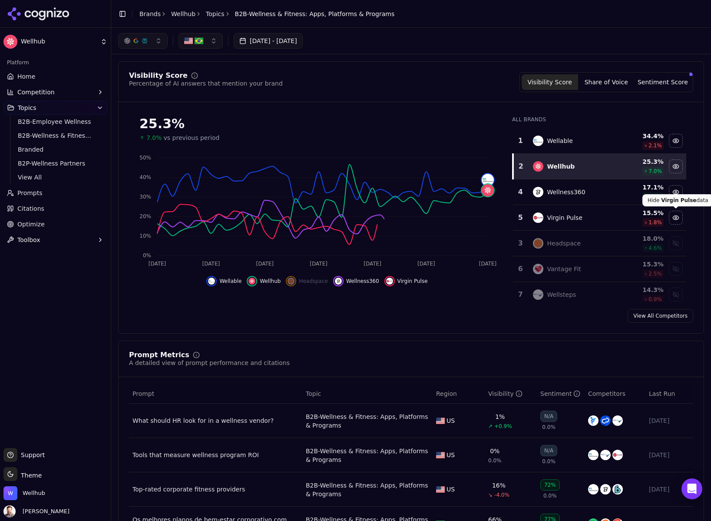
click at [675, 218] on div "Hide virgin pulse data" at bounding box center [675, 217] width 13 height 13
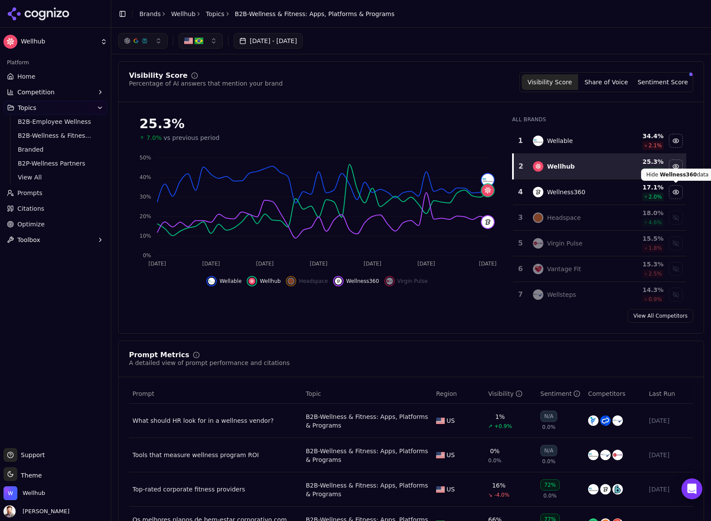
click at [674, 190] on div "Hide wellness360 data" at bounding box center [675, 191] width 13 height 13
